Goal: Information Seeking & Learning: Understand process/instructions

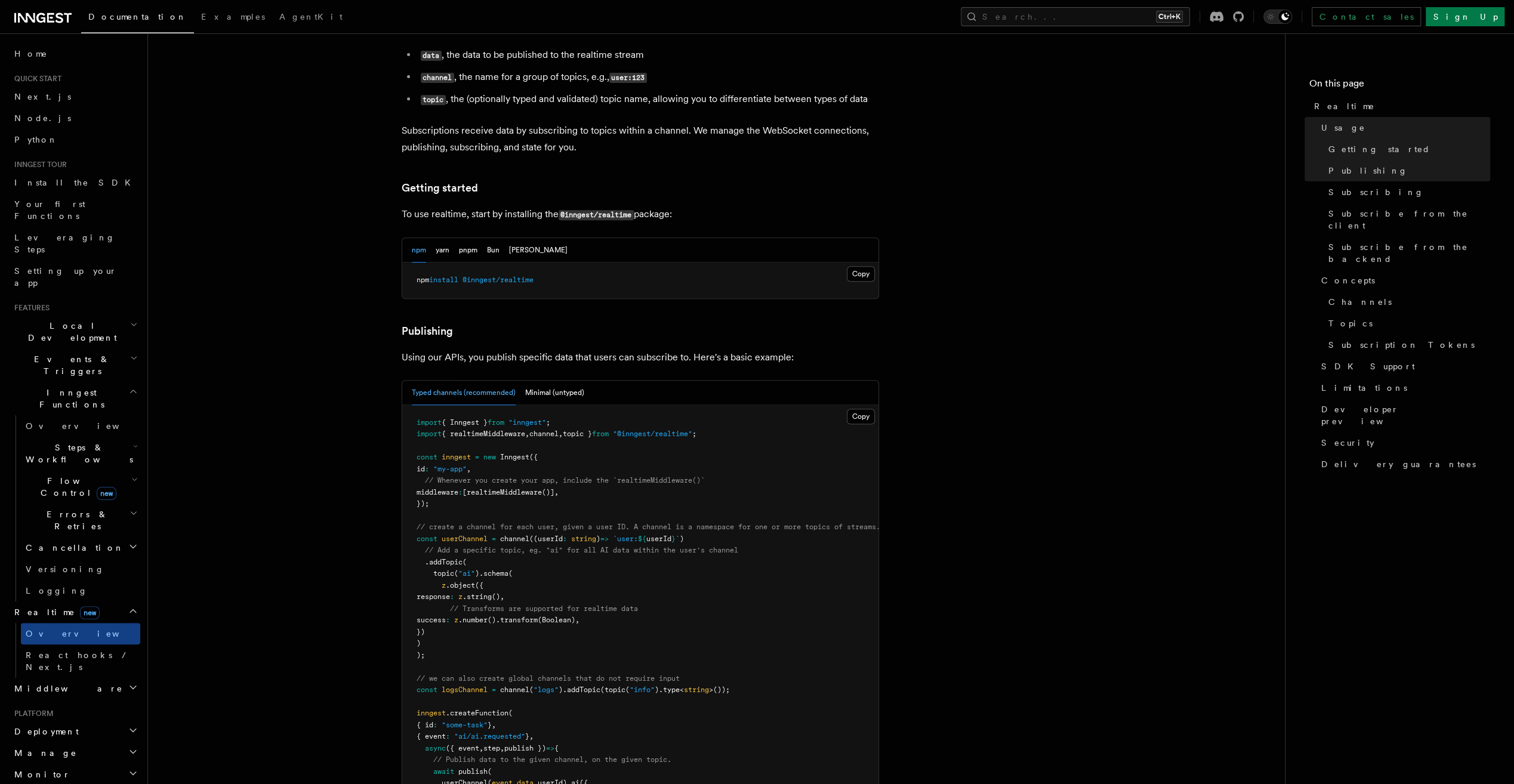
scroll to position [299, 0]
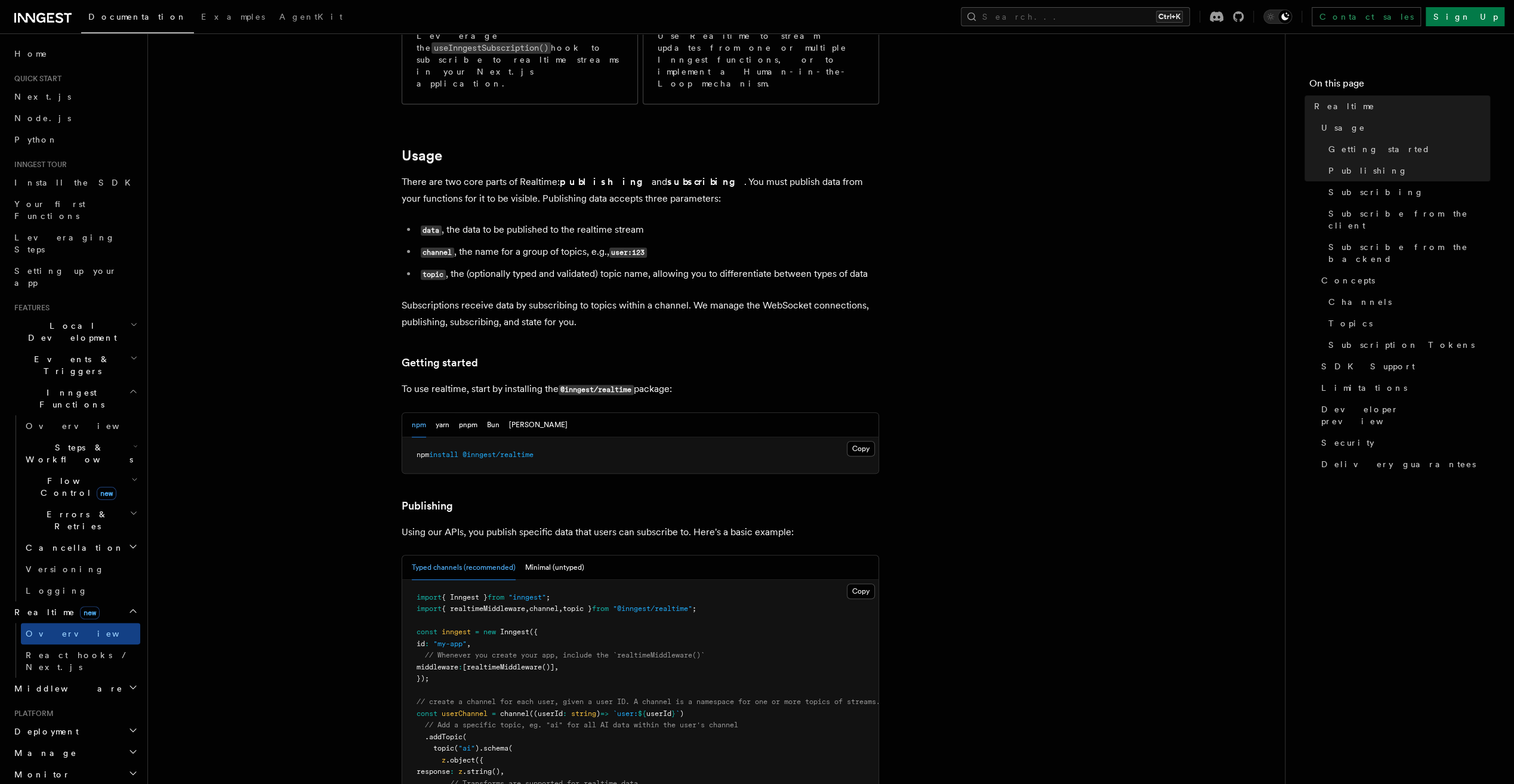
click at [471, 437] on pre "npm install @inngest/realtime" at bounding box center [640, 455] width 476 height 35
click at [472, 451] on span "@inngest/realtime" at bounding box center [498, 455] width 71 height 8
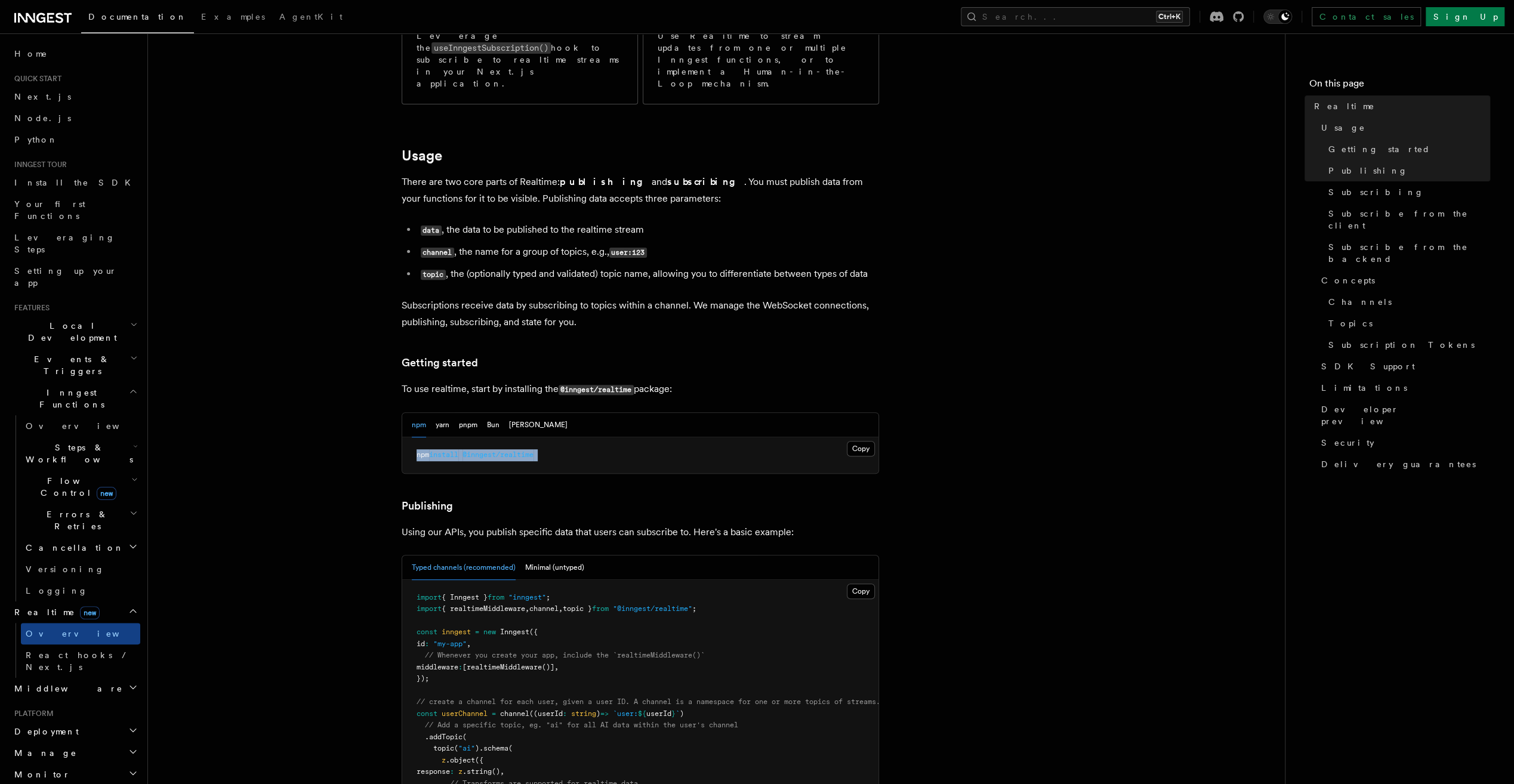
click at [472, 451] on span "@inngest/realtime" at bounding box center [498, 455] width 71 height 8
drag, startPoint x: 472, startPoint y: 422, endPoint x: 452, endPoint y: 420, distance: 20.1
click at [452, 451] on span "install" at bounding box center [444, 455] width 29 height 8
click at [469, 451] on span "@inngest/realtime" at bounding box center [498, 455] width 71 height 8
click at [479, 451] on span "@inngest/realtime" at bounding box center [498, 455] width 71 height 8
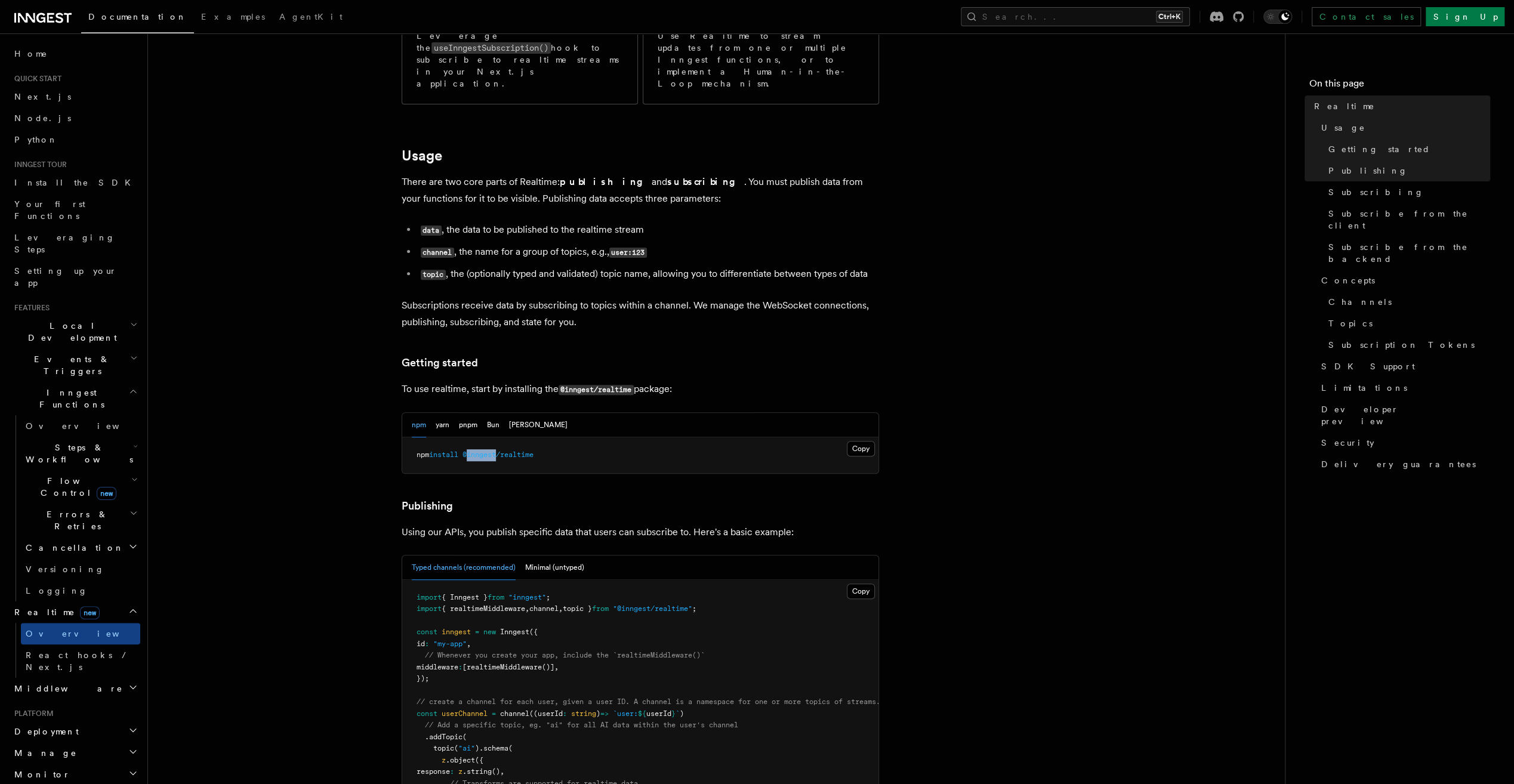
click at [479, 451] on span "@inngest/realtime" at bounding box center [498, 455] width 71 height 8
drag, startPoint x: 479, startPoint y: 418, endPoint x: 470, endPoint y: 419, distance: 9.1
click at [470, 451] on span "@inngest/realtime" at bounding box center [498, 455] width 71 height 8
click at [482, 451] on span "@inngest/realtime" at bounding box center [498, 455] width 71 height 8
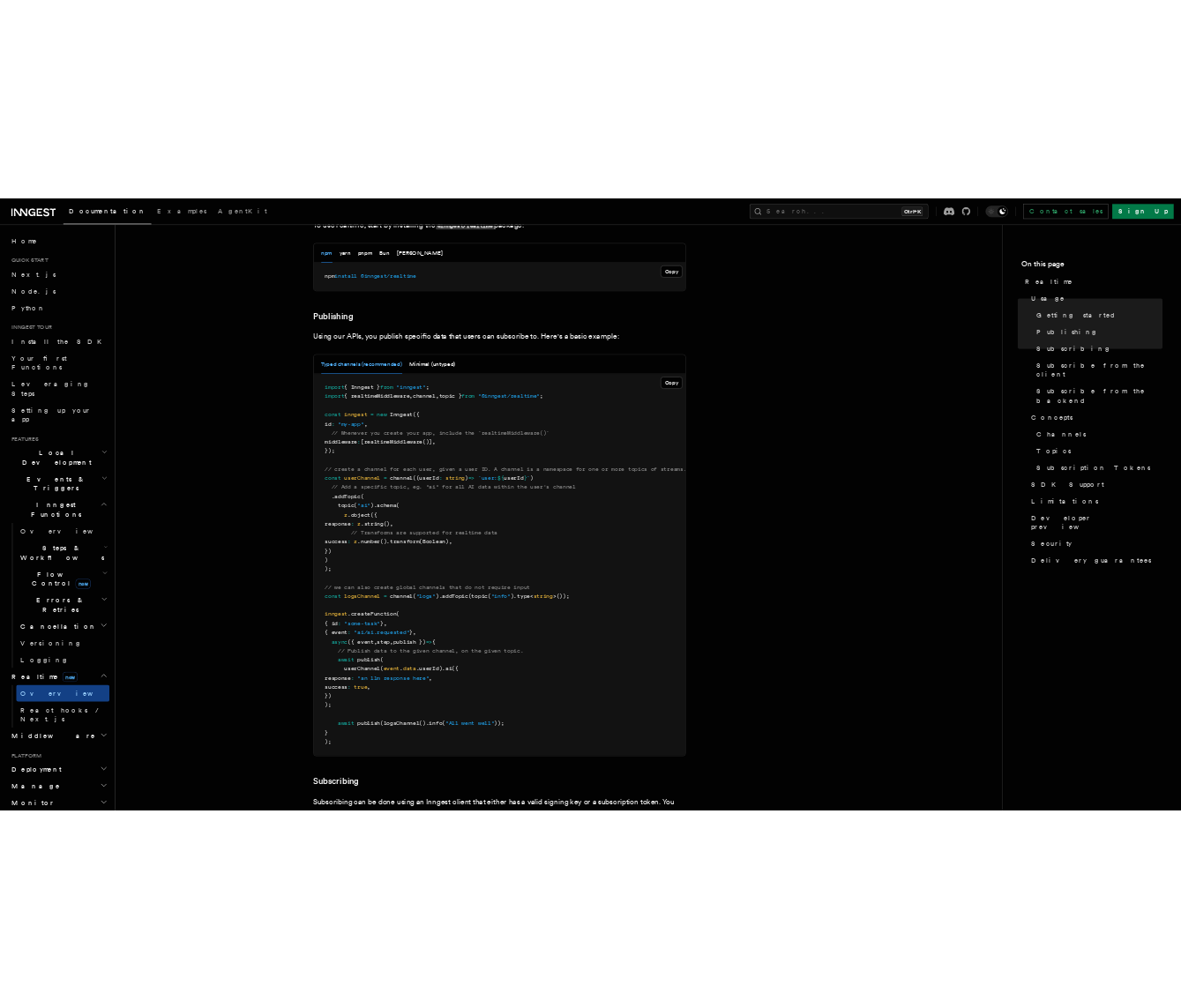
scroll to position [970, 0]
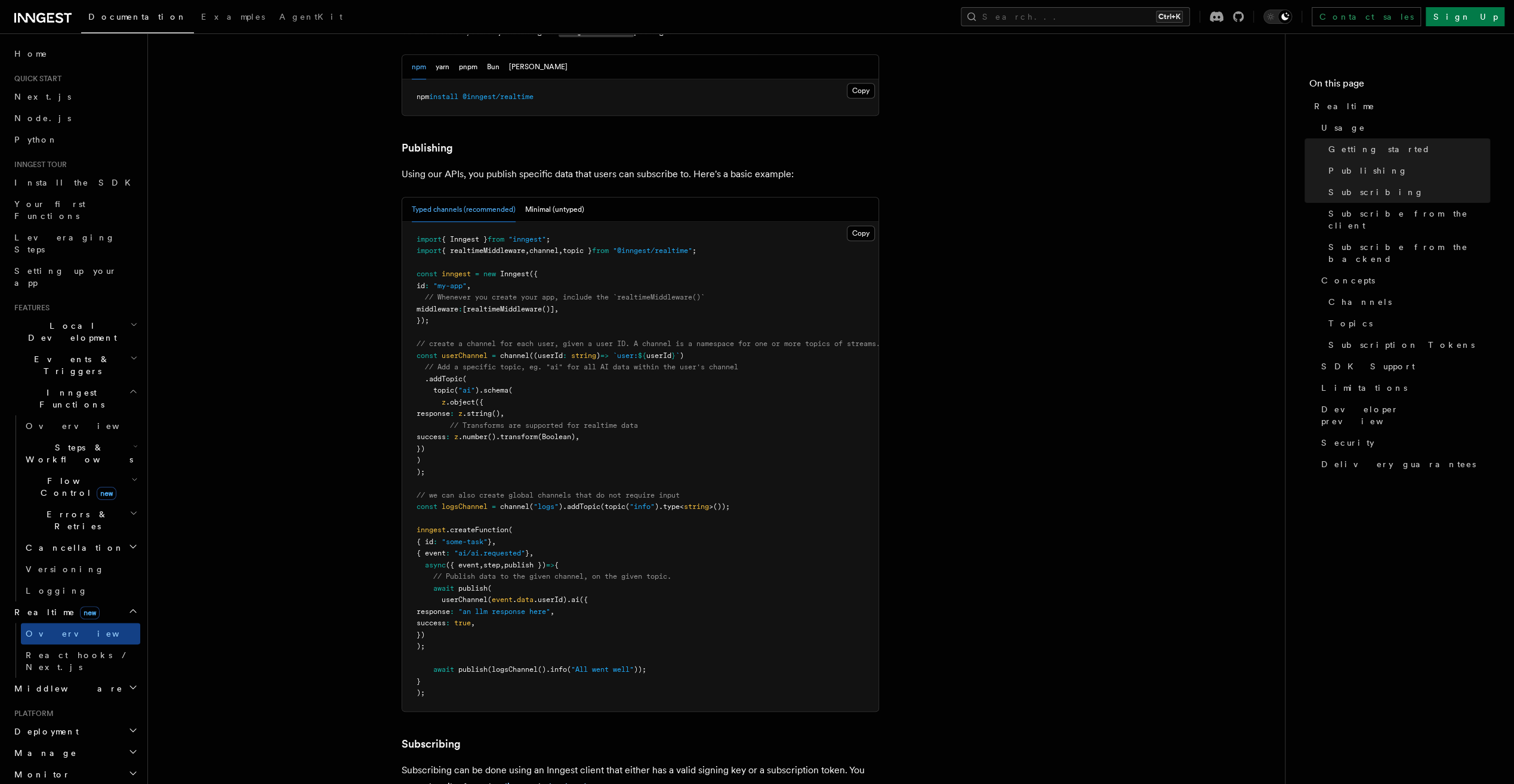
click at [535, 227] on pre "import { Inngest } from "inngest" ; import { realtimeMiddleware , channel , top…" at bounding box center [640, 466] width 476 height 489
